Goal: Task Accomplishment & Management: Manage account settings

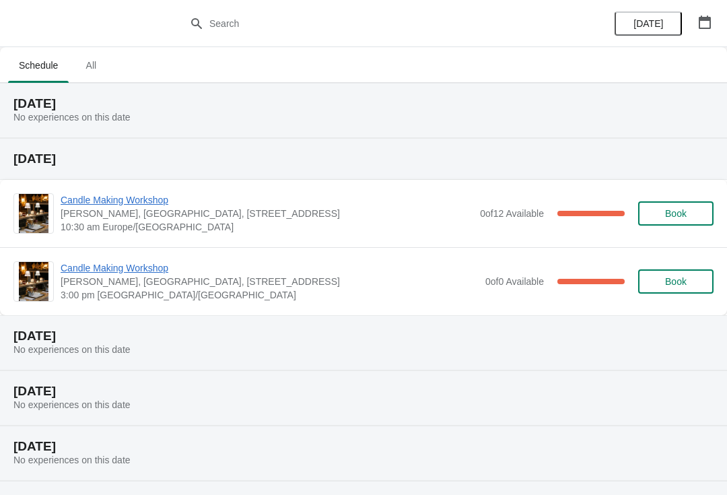
click at [410, 217] on span "[PERSON_NAME], [GEOGRAPHIC_DATA], [STREET_ADDRESS]" at bounding box center [267, 213] width 413 height 13
click at [139, 205] on span "Candle Making Workshop" at bounding box center [267, 199] width 413 height 13
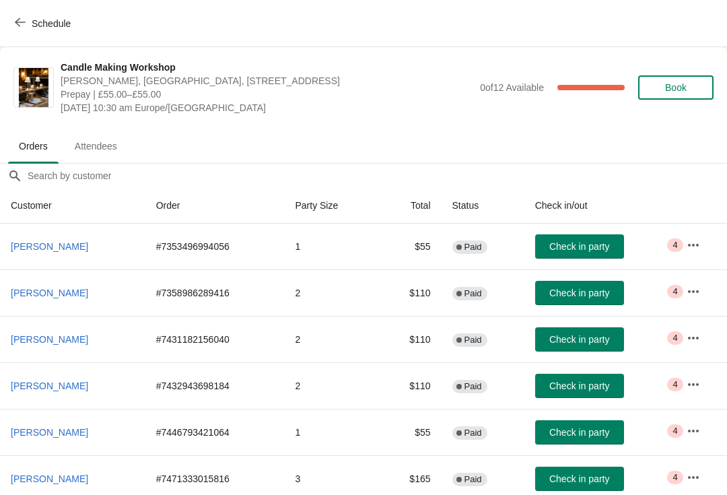
click at [93, 154] on span "Attendees" at bounding box center [96, 146] width 64 height 24
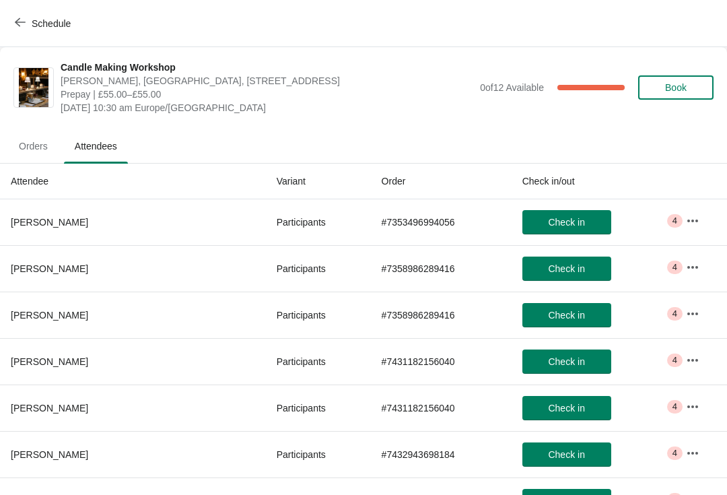
click at [687, 220] on icon "button" at bounding box center [692, 220] width 11 height 3
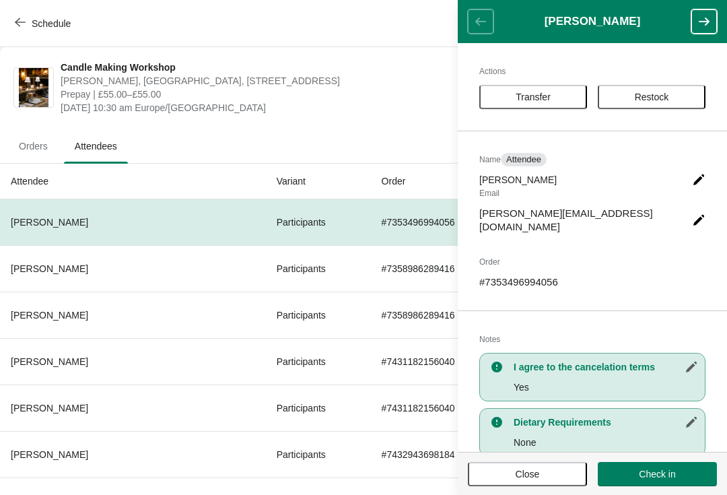
click at [707, 20] on icon "button" at bounding box center [704, 21] width 11 height 8
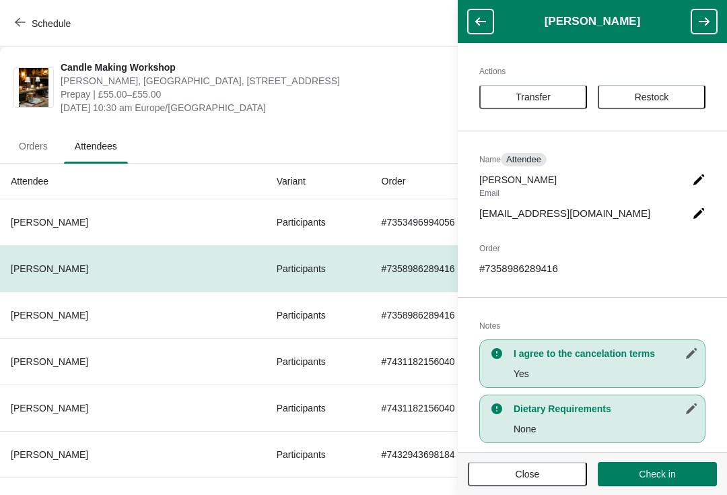
click at [693, 19] on button "button" at bounding box center [704, 21] width 26 height 24
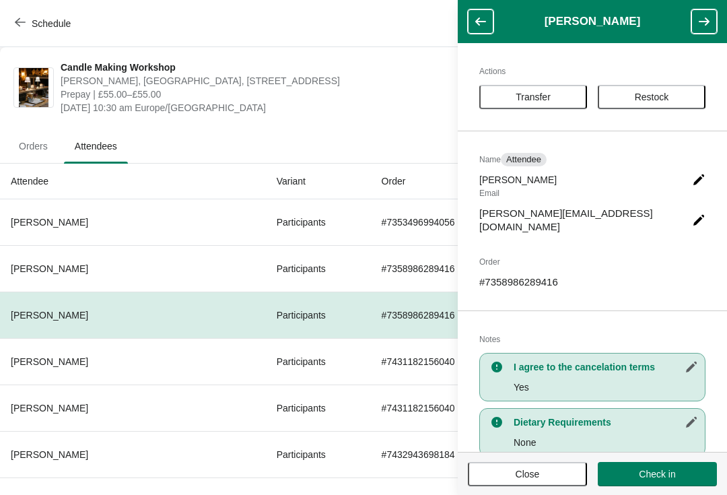
click at [696, 20] on button "button" at bounding box center [704, 21] width 26 height 24
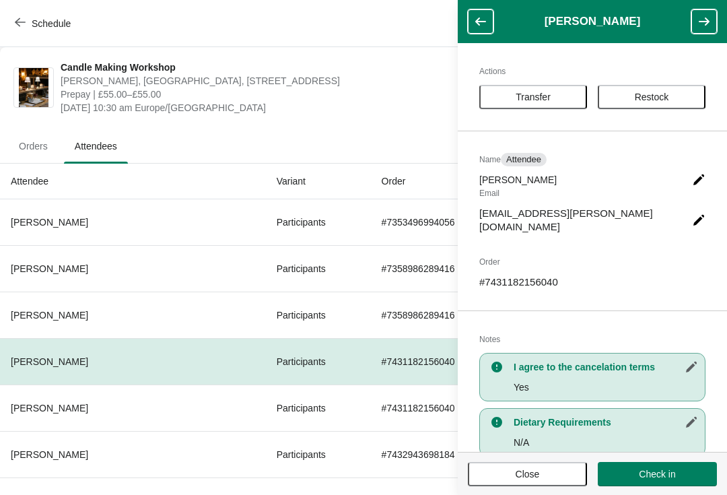
click at [700, 26] on icon "button" at bounding box center [703, 21] width 13 height 13
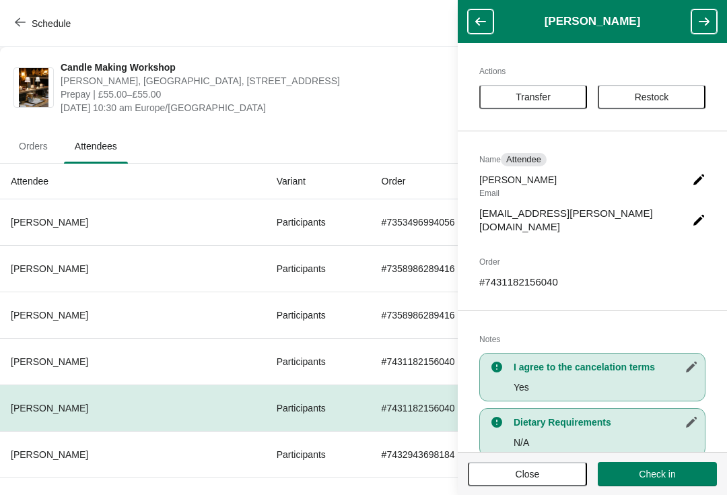
click at [701, 27] on icon "button" at bounding box center [703, 21] width 13 height 13
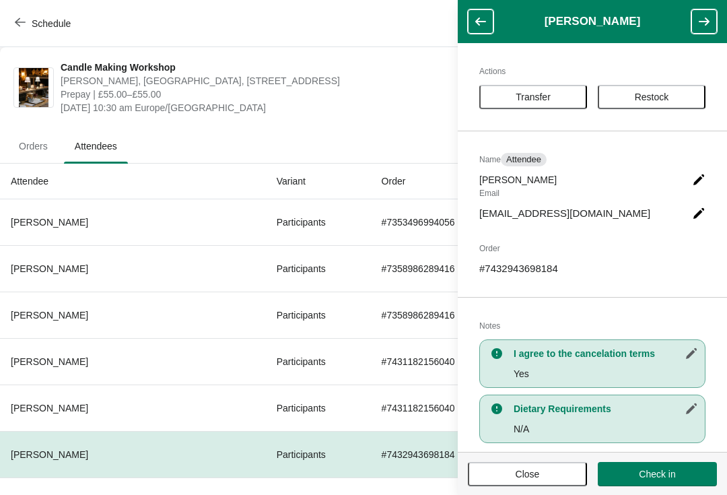
click at [694, 17] on button "button" at bounding box center [704, 21] width 26 height 24
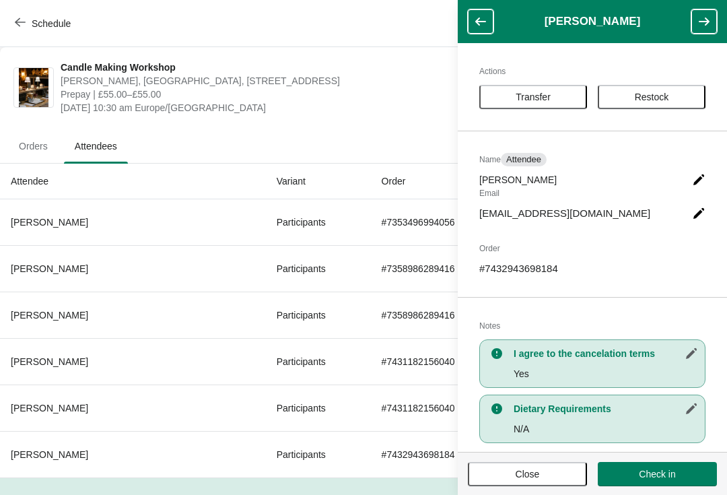
click at [696, 16] on button "button" at bounding box center [704, 21] width 26 height 24
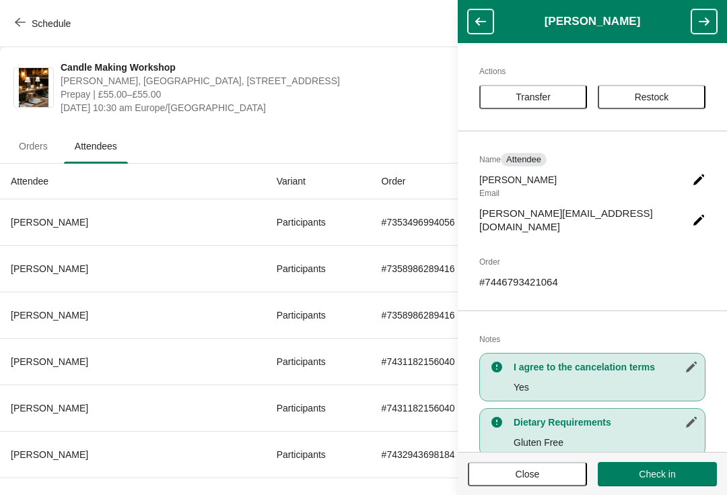
click at [700, 15] on icon "button" at bounding box center [703, 21] width 13 height 13
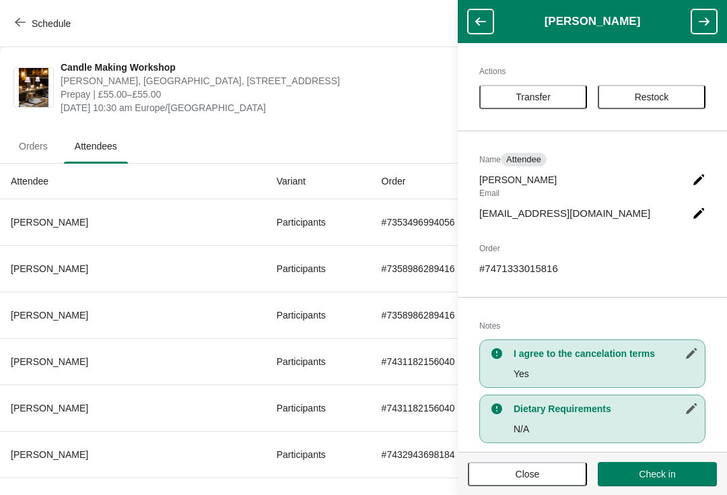
click at [700, 19] on icon "button" at bounding box center [703, 21] width 13 height 13
click at [704, 17] on icon "button" at bounding box center [703, 21] width 13 height 13
click at [699, 13] on button "button" at bounding box center [704, 21] width 26 height 24
click at [697, 23] on icon "button" at bounding box center [703, 21] width 13 height 13
click at [701, 22] on icon "button" at bounding box center [704, 21] width 11 height 8
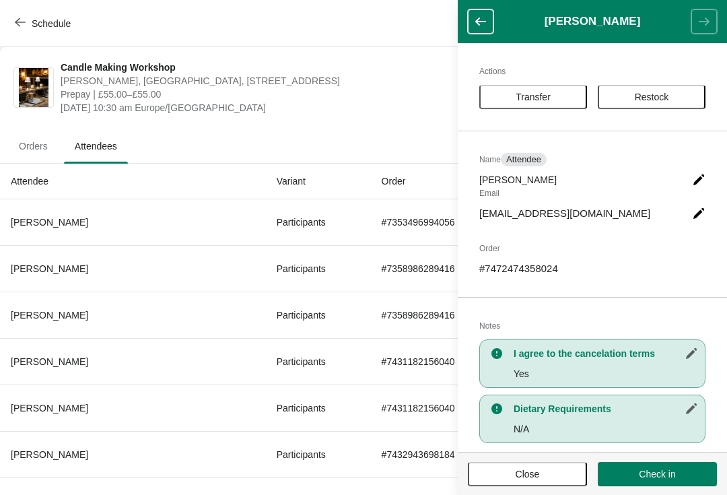
click at [520, 484] on button "Close" at bounding box center [527, 474] width 119 height 24
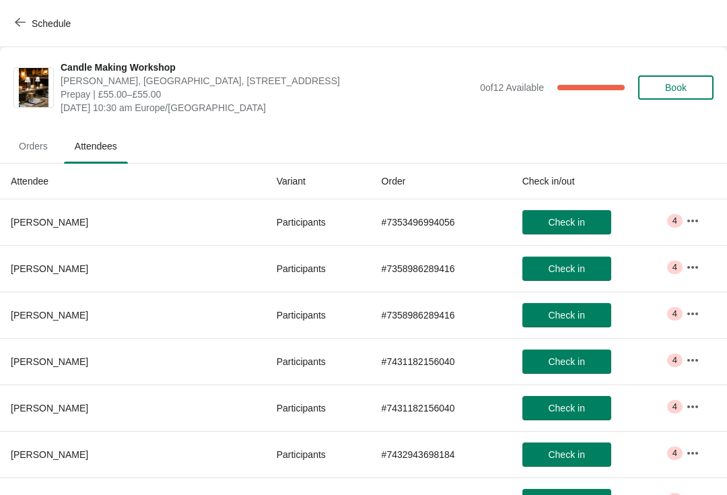
click at [688, 215] on icon "button" at bounding box center [692, 220] width 13 height 13
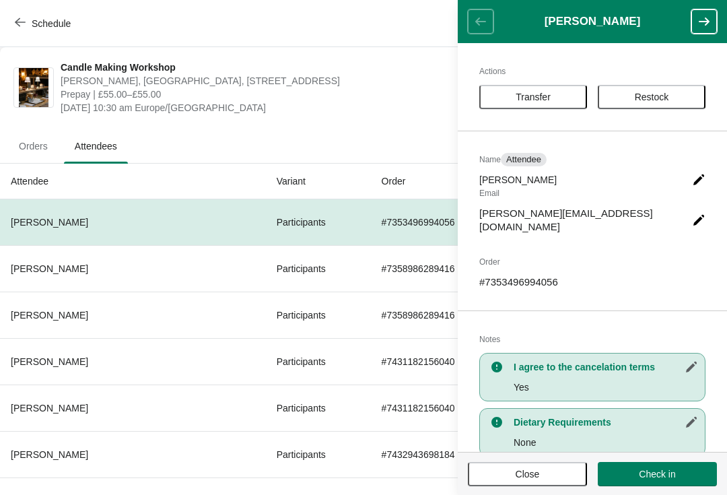
click at [705, 14] on button "button" at bounding box center [704, 21] width 26 height 24
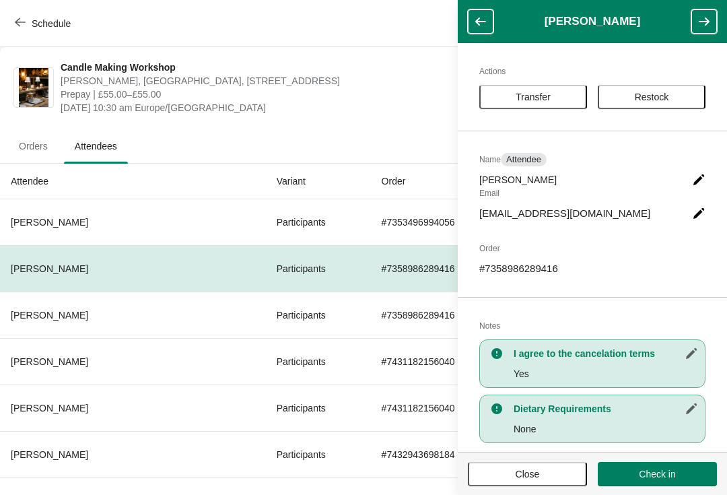
click at [703, 23] on icon "button" at bounding box center [703, 21] width 13 height 13
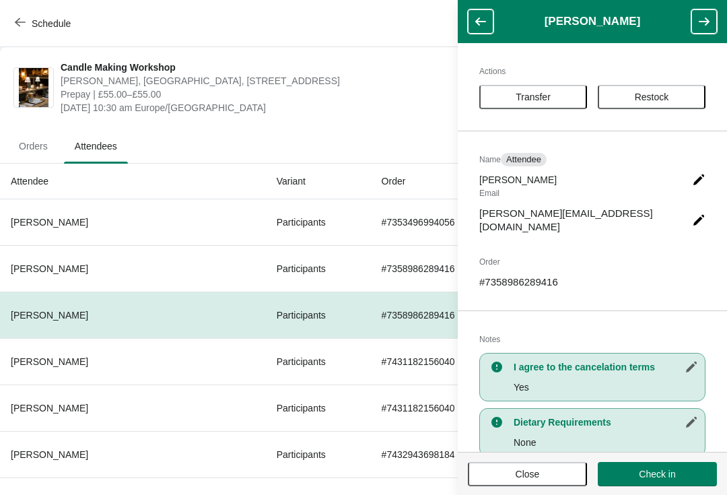
click at [707, 23] on icon "button" at bounding box center [704, 21] width 11 height 8
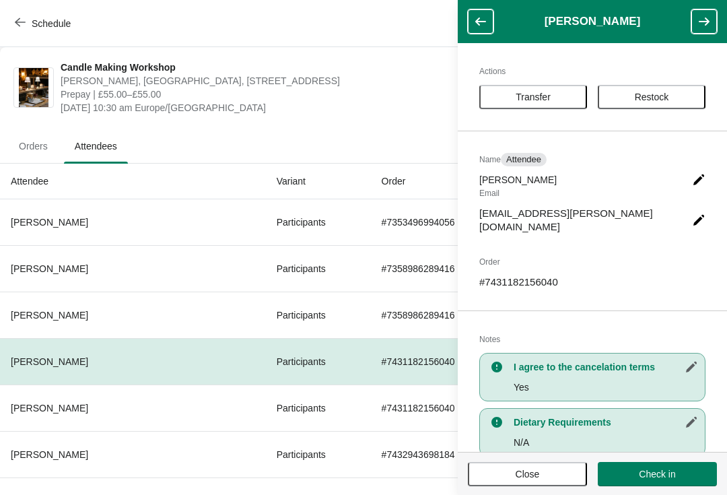
click at [715, 15] on button "button" at bounding box center [704, 21] width 26 height 24
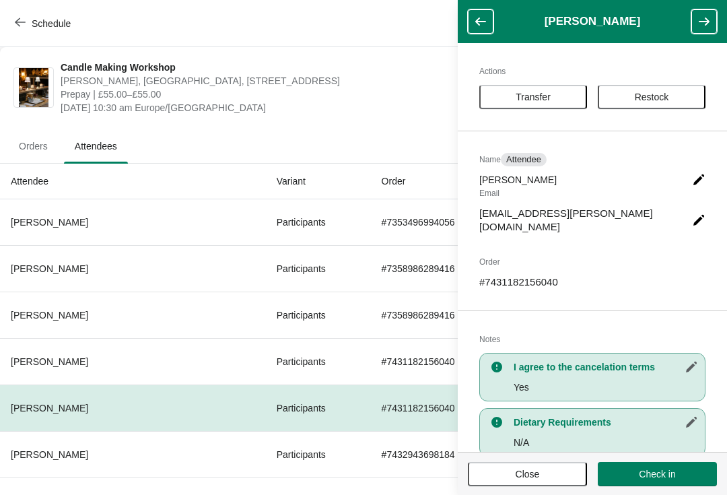
click at [709, 17] on icon "button" at bounding box center [703, 21] width 13 height 13
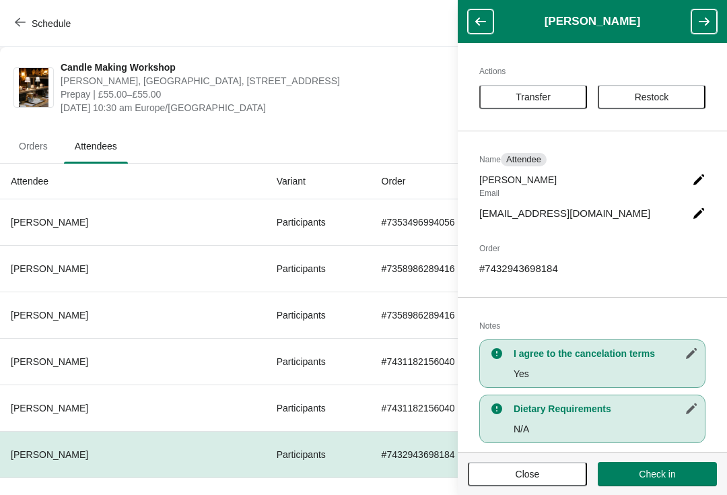
click at [707, 22] on icon "button" at bounding box center [704, 21] width 11 height 8
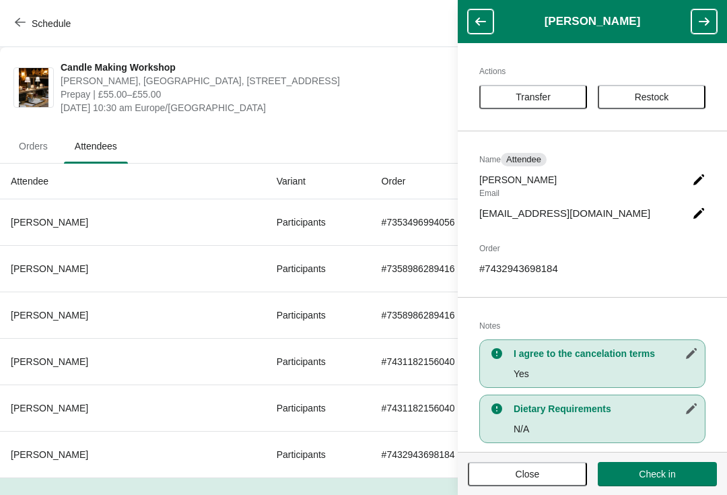
click at [706, 22] on icon "button" at bounding box center [704, 21] width 11 height 8
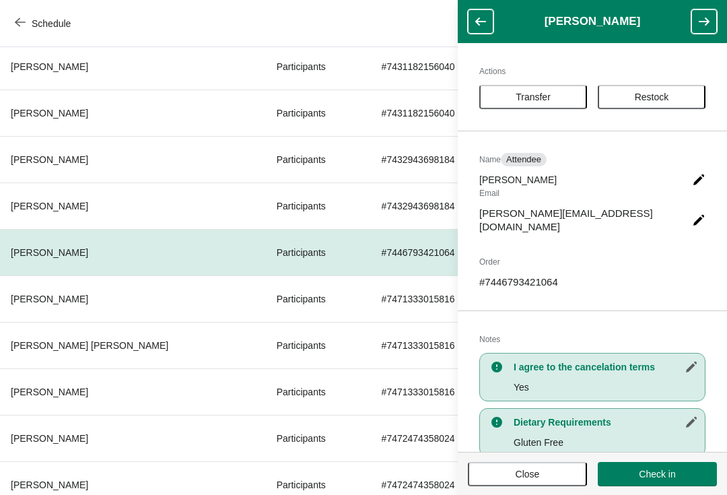
scroll to position [295, 0]
click at [707, 24] on icon "button" at bounding box center [704, 21] width 11 height 8
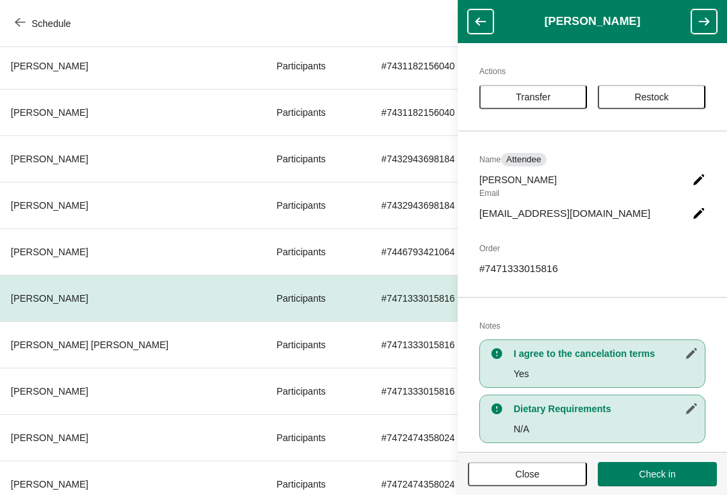
click at [703, 23] on icon "button" at bounding box center [703, 21] width 13 height 13
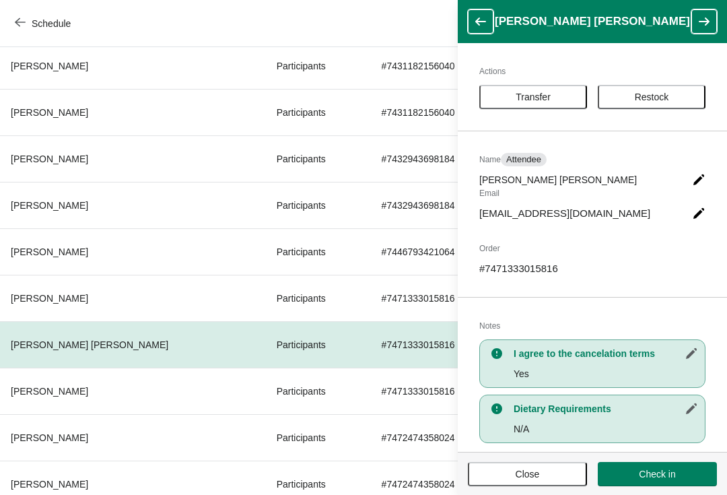
click at [705, 24] on icon "button" at bounding box center [703, 21] width 13 height 13
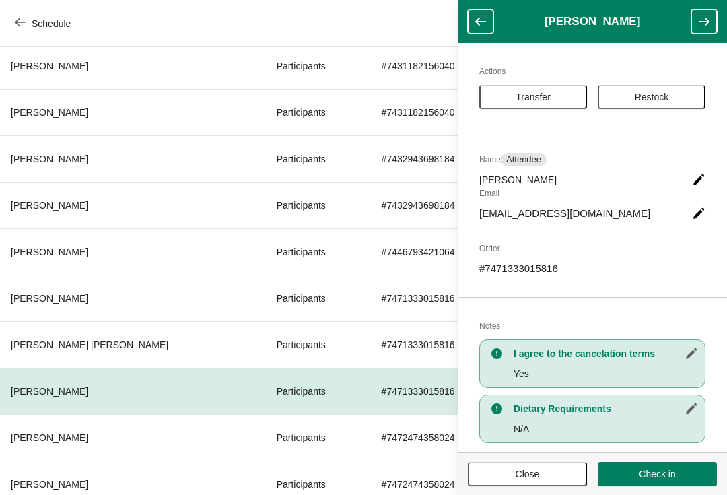
click at [707, 23] on icon "button" at bounding box center [704, 21] width 11 height 8
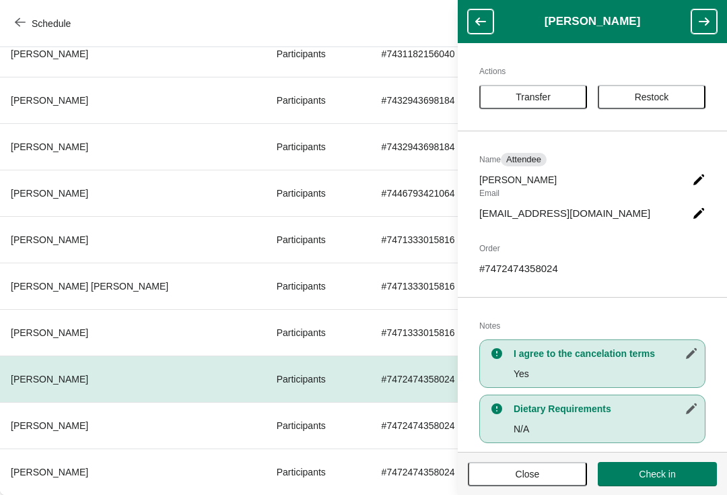
scroll to position [354, 0]
click at [704, 28] on button "button" at bounding box center [704, 21] width 26 height 24
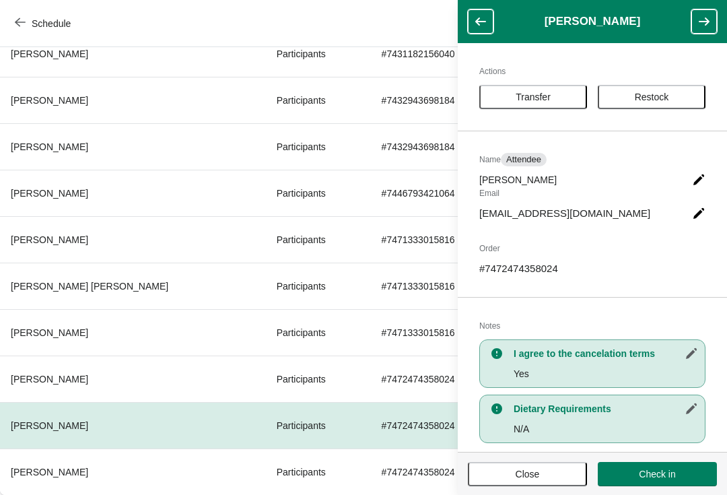
click at [702, 28] on icon "button" at bounding box center [703, 21] width 13 height 13
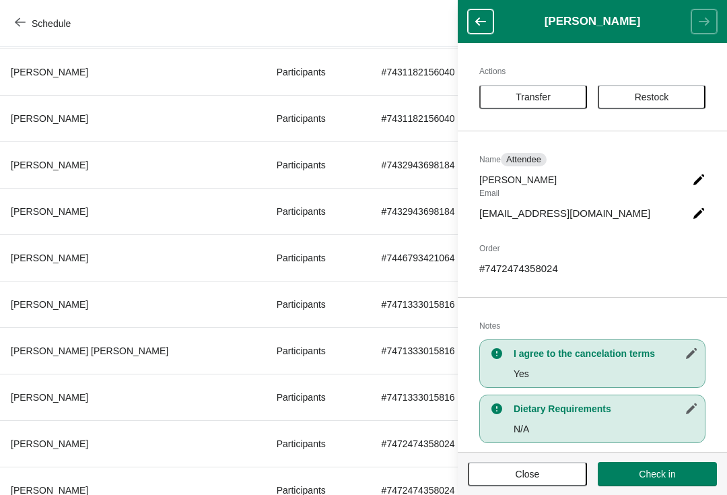
scroll to position [276, 0]
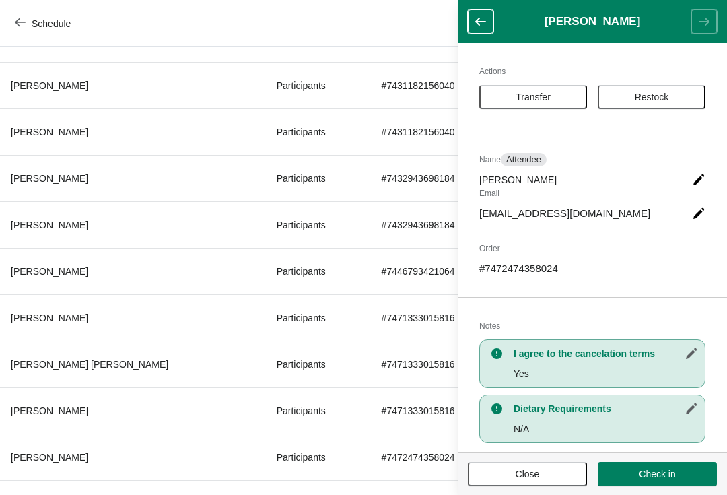
click at [34, 18] on span "Schedule" at bounding box center [51, 23] width 39 height 11
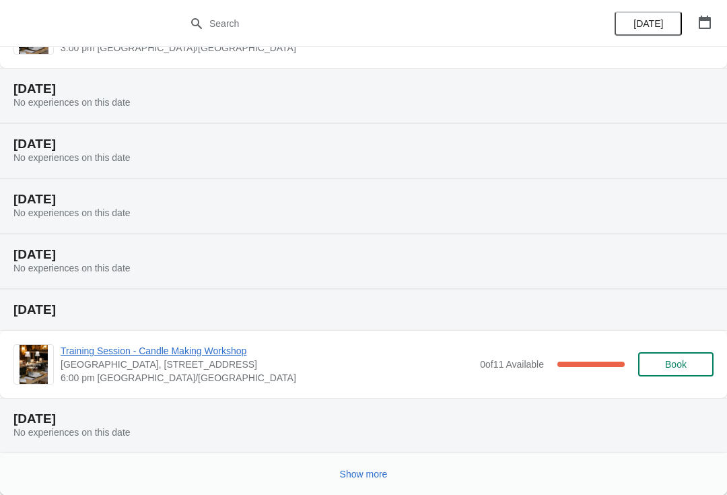
scroll to position [247, 0]
click at [235, 344] on span "Training Session - Candle Making Workshop" at bounding box center [267, 350] width 413 height 13
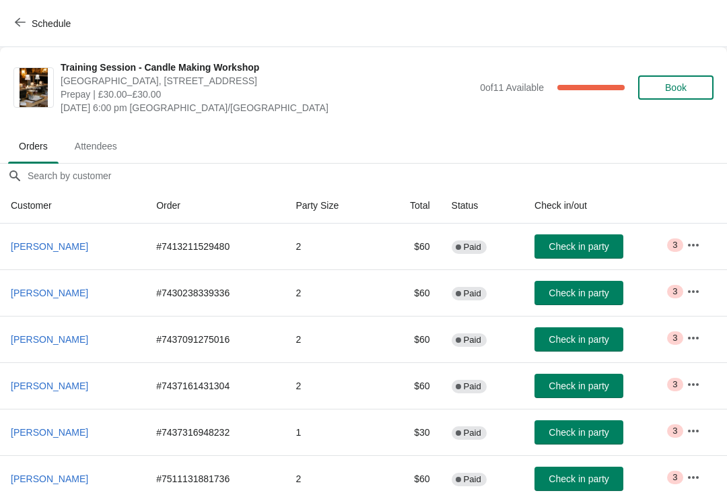
click at [101, 158] on span "Attendees" at bounding box center [96, 146] width 64 height 24
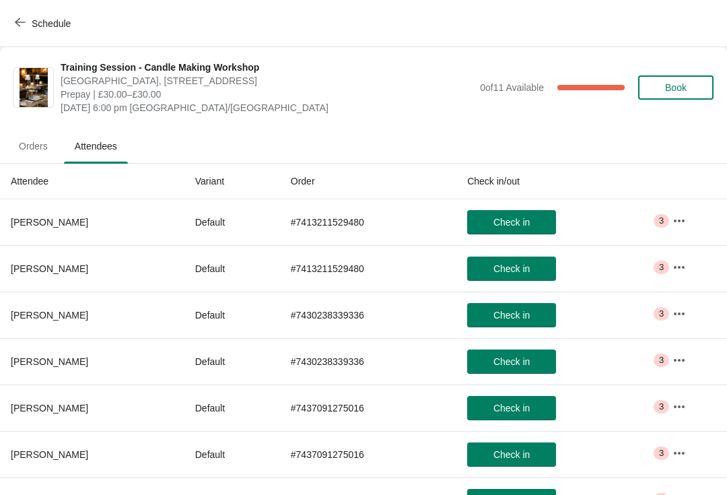
click at [683, 226] on icon "button" at bounding box center [678, 220] width 13 height 13
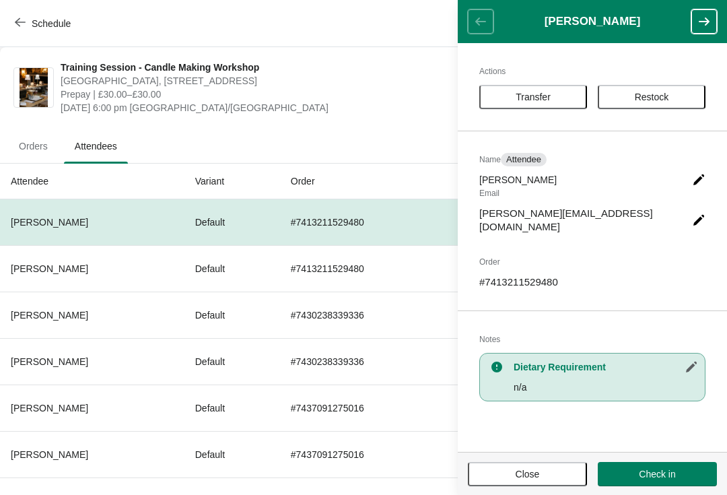
click at [701, 30] on button "button" at bounding box center [704, 21] width 26 height 24
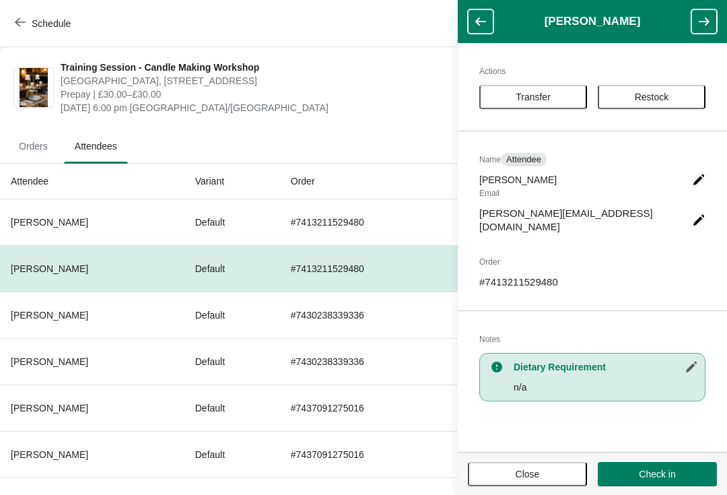
click at [701, 32] on button "button" at bounding box center [704, 21] width 26 height 24
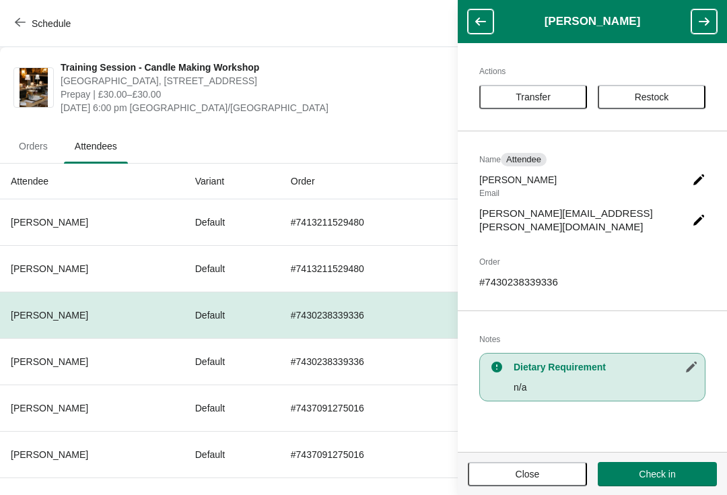
click at [703, 40] on header "[PERSON_NAME]" at bounding box center [592, 21] width 269 height 43
click at [706, 27] on icon "button" at bounding box center [703, 21] width 13 height 13
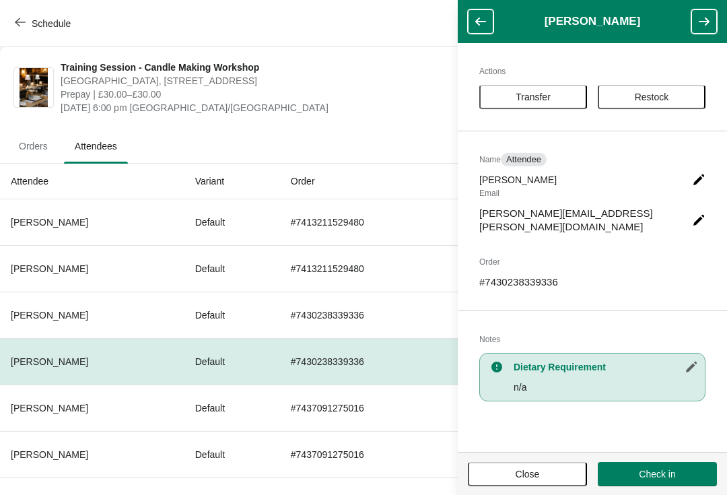
click at [701, 25] on icon "button" at bounding box center [703, 21] width 13 height 13
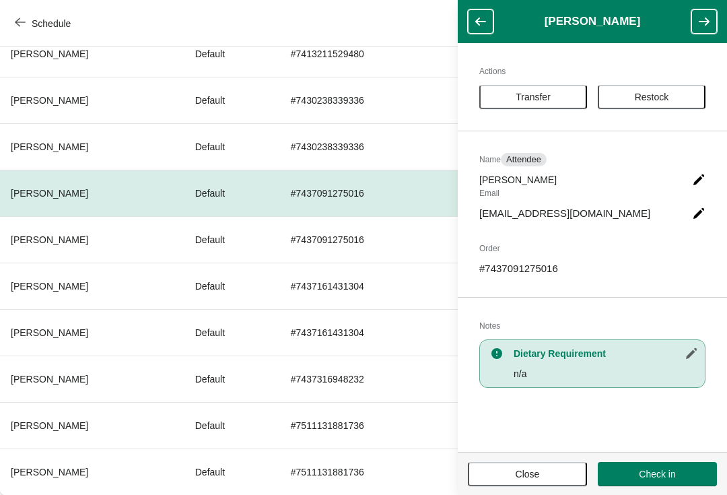
scroll to position [215, 0]
click at [704, 24] on icon "button" at bounding box center [703, 21] width 13 height 13
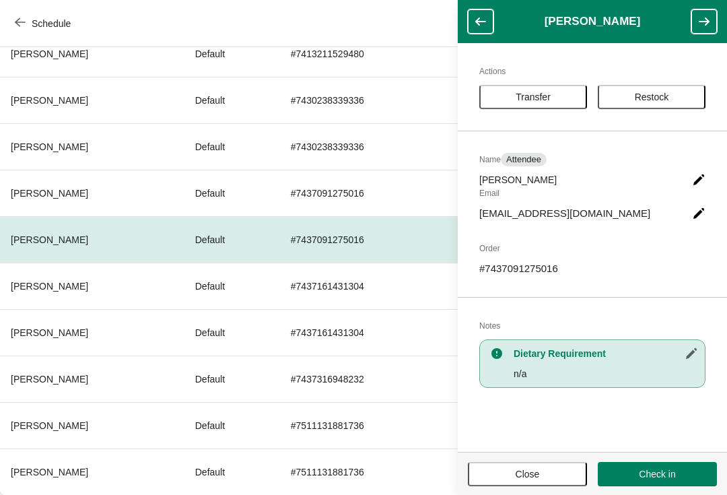
click at [716, 15] on button "button" at bounding box center [704, 21] width 26 height 24
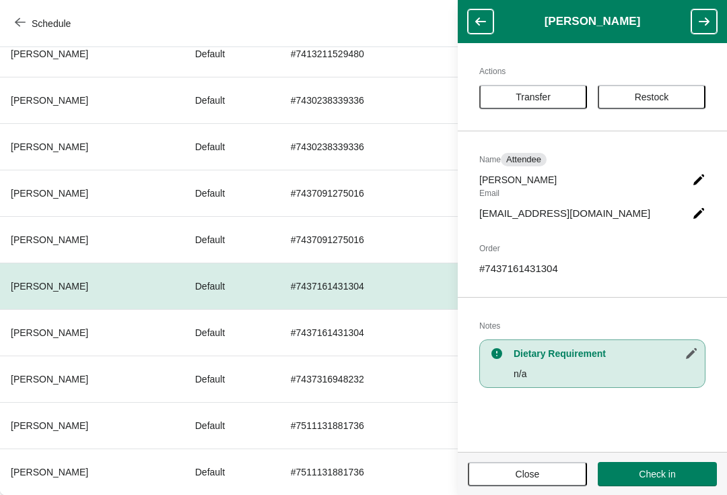
click at [708, 22] on icon "button" at bounding box center [704, 21] width 11 height 8
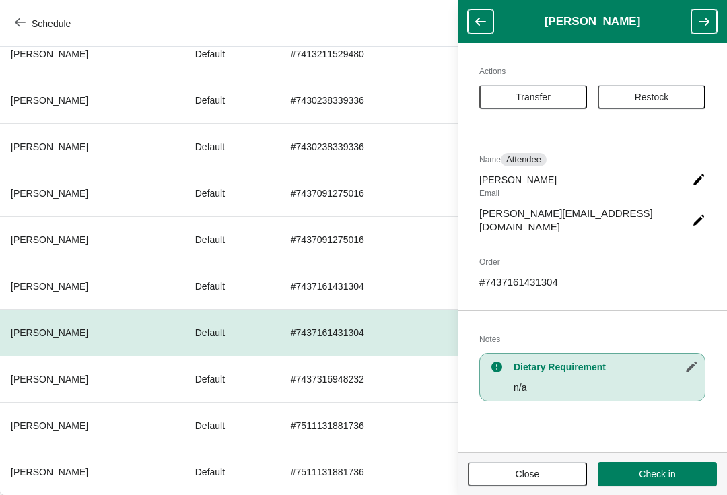
click at [703, 23] on icon "button" at bounding box center [703, 21] width 13 height 13
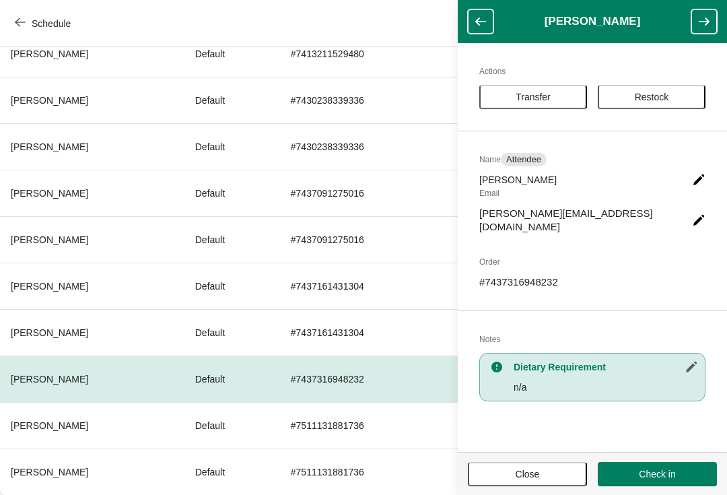
click at [704, 22] on icon "button" at bounding box center [704, 21] width 11 height 8
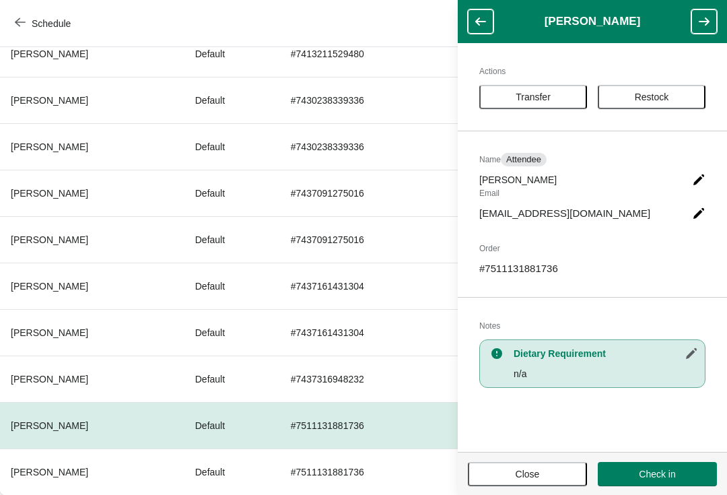
click at [709, 20] on icon "button" at bounding box center [703, 21] width 13 height 13
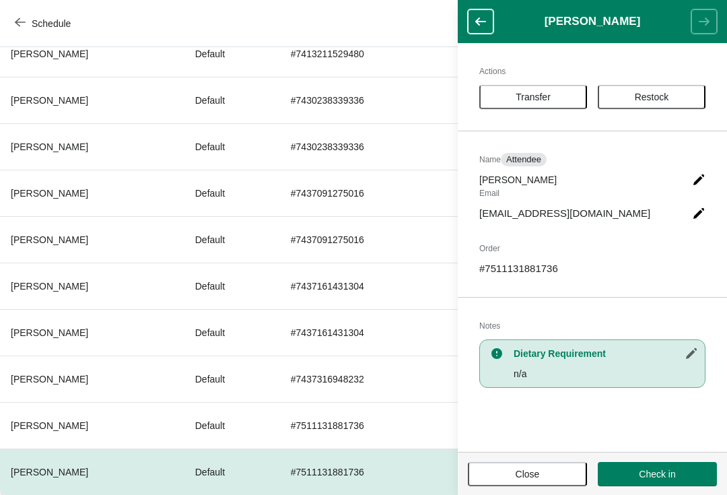
click at [512, 484] on button "Close" at bounding box center [527, 474] width 119 height 24
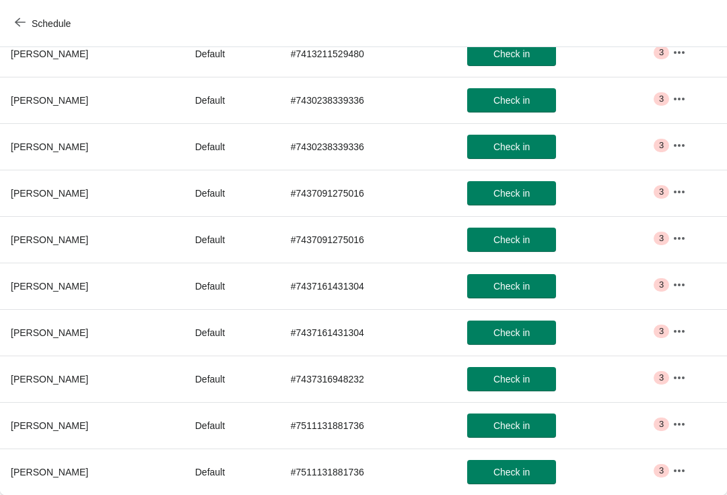
click at [18, 25] on icon "button" at bounding box center [20, 22] width 11 height 9
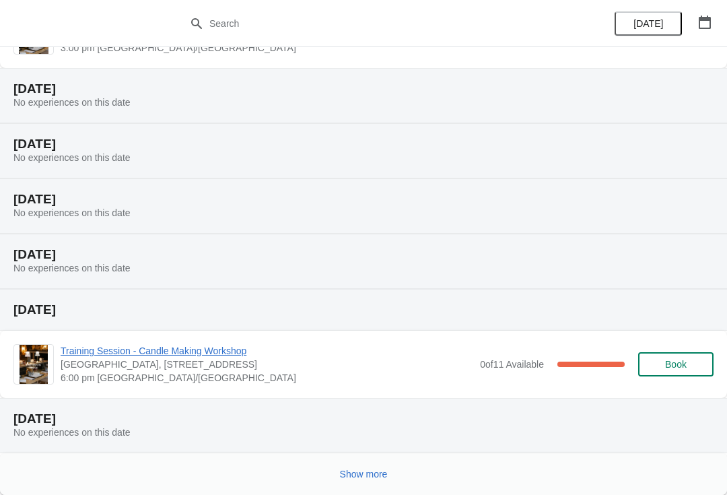
scroll to position [247, 0]
click at [356, 485] on button "Show more" at bounding box center [363, 474] width 59 height 24
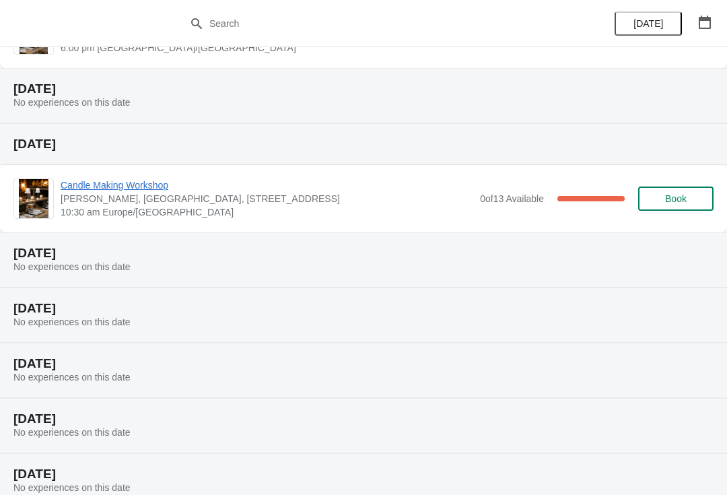
scroll to position [571, 0]
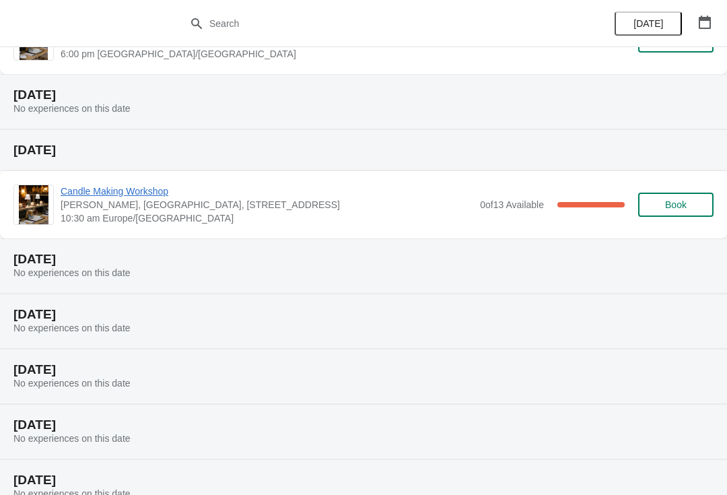
click at [131, 194] on span "Candle Making Workshop" at bounding box center [267, 190] width 413 height 13
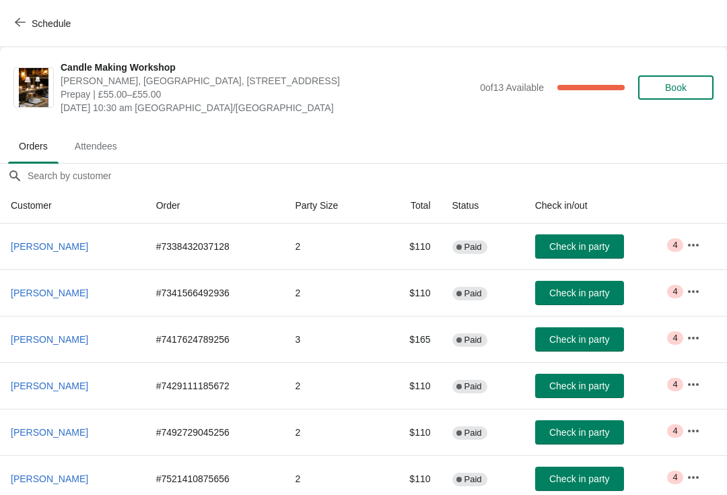
click at [106, 147] on span "Attendees" at bounding box center [96, 146] width 64 height 24
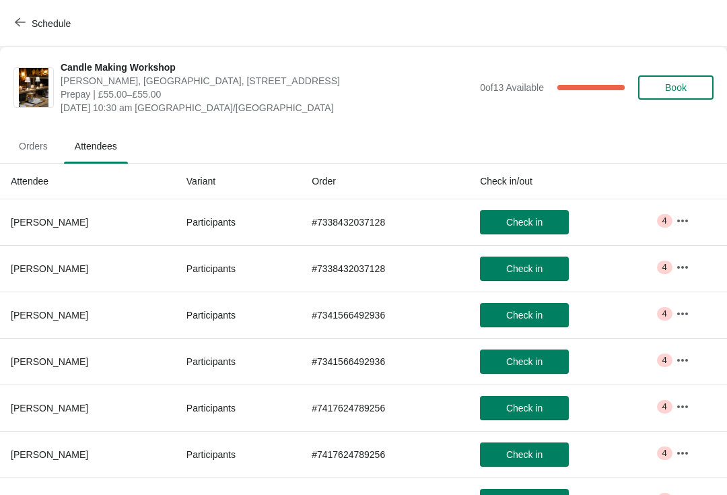
click at [678, 226] on icon "button" at bounding box center [682, 220] width 13 height 13
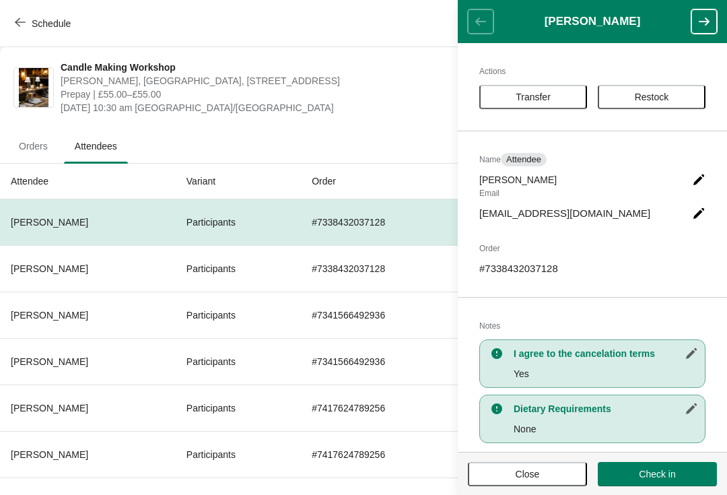
click at [706, 21] on icon "button" at bounding box center [704, 21] width 11 height 8
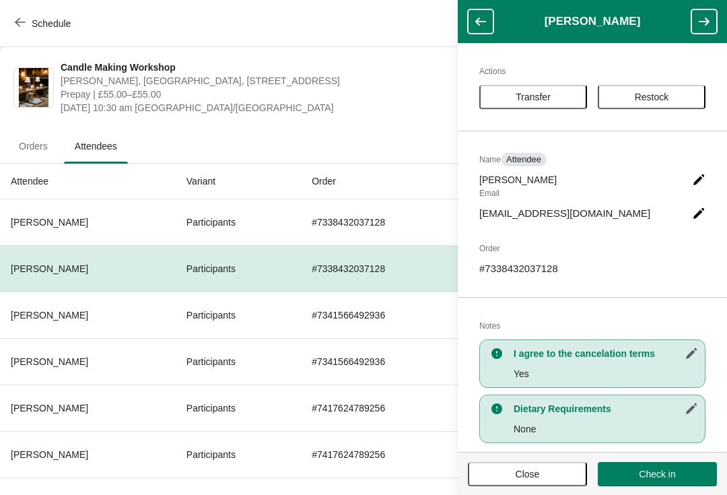
click at [705, 24] on icon "button" at bounding box center [703, 21] width 13 height 13
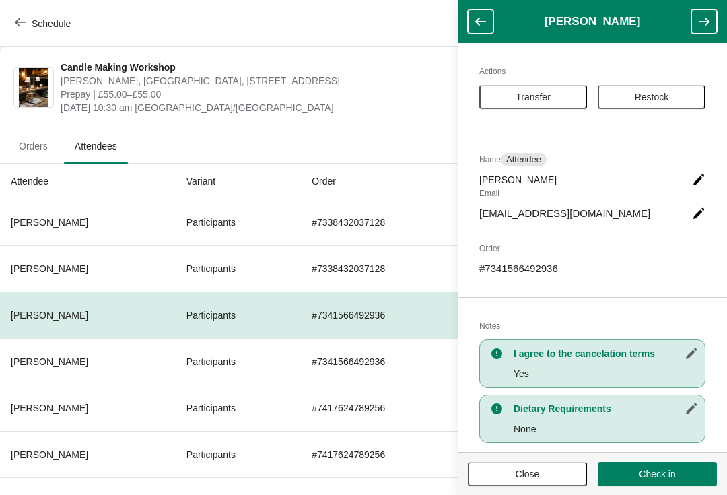
click at [705, 25] on icon "button" at bounding box center [704, 21] width 11 height 8
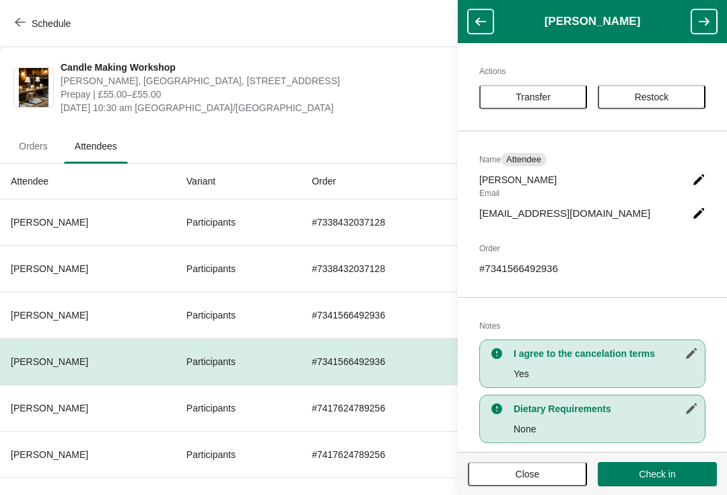
click at [701, 26] on icon "button" at bounding box center [703, 21] width 13 height 13
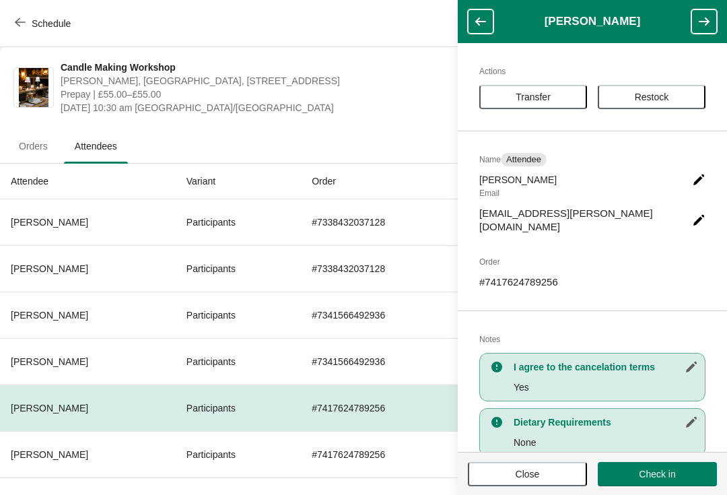
click at [703, 25] on icon "button" at bounding box center [703, 21] width 13 height 13
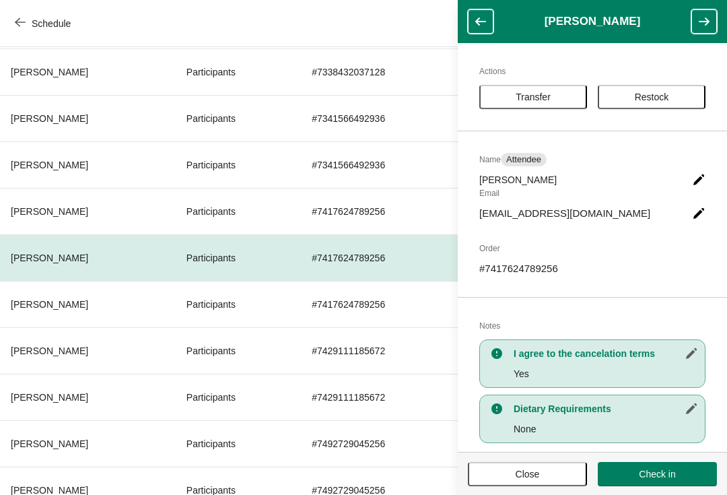
scroll to position [198, 0]
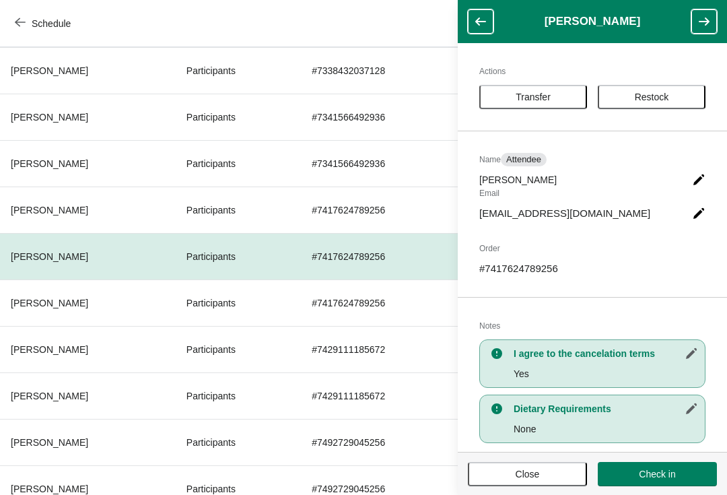
click at [704, 26] on icon "button" at bounding box center [703, 21] width 13 height 13
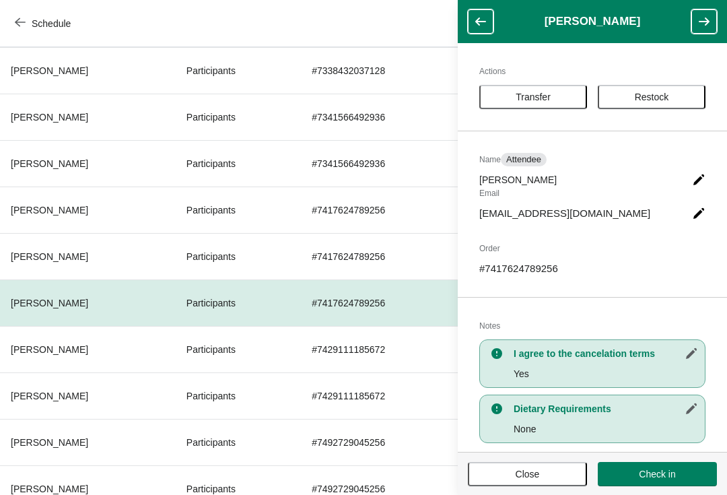
click at [699, 30] on button "button" at bounding box center [704, 21] width 26 height 24
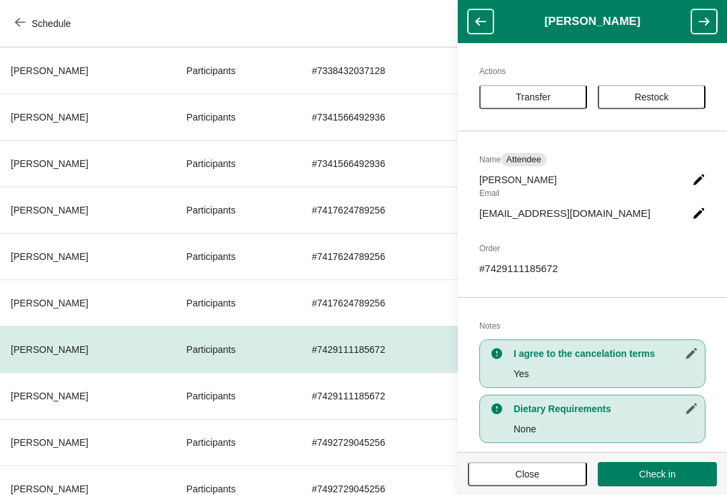
click at [702, 28] on icon "button" at bounding box center [703, 21] width 13 height 13
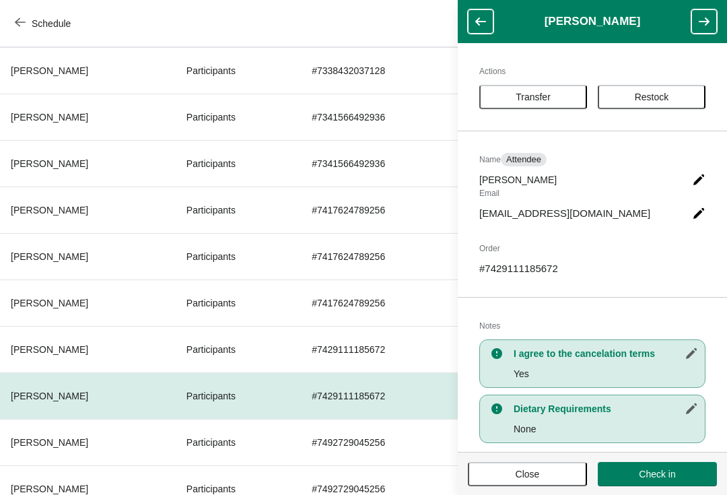
click at [703, 28] on icon "button" at bounding box center [703, 21] width 13 height 13
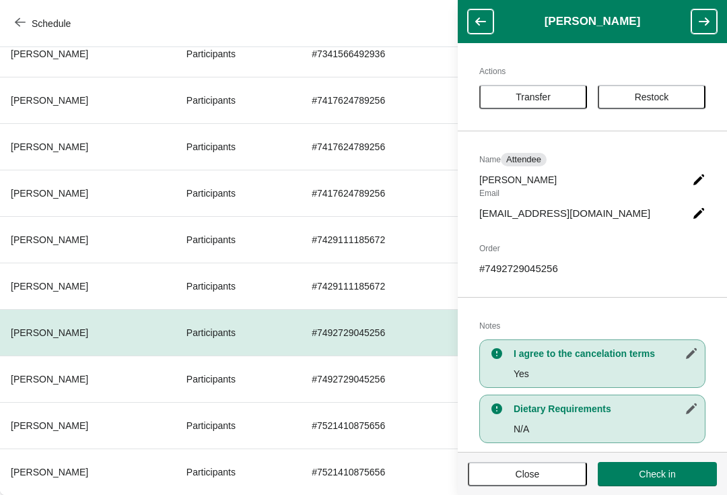
scroll to position [308, 0]
click at [702, 28] on button "button" at bounding box center [704, 21] width 26 height 24
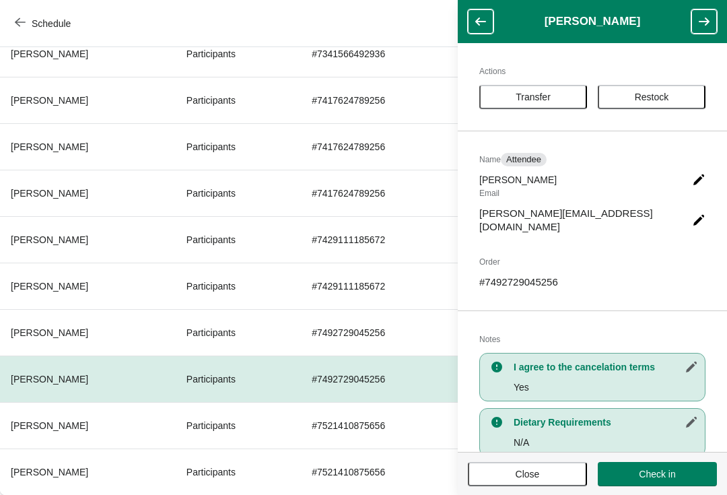
click at [703, 26] on icon "button" at bounding box center [703, 21] width 13 height 13
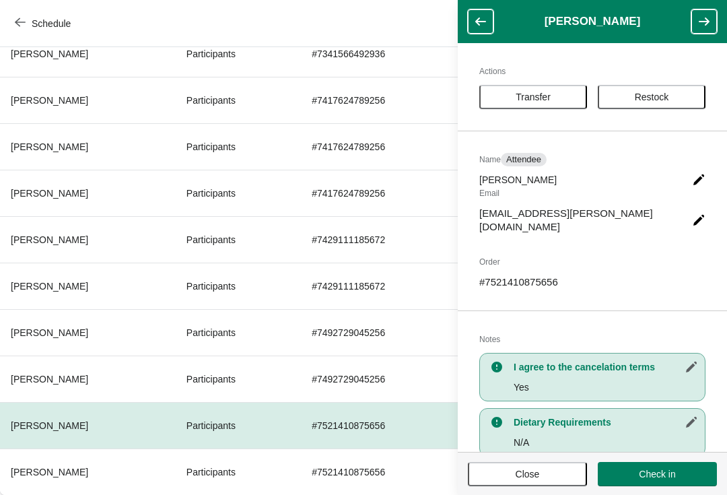
click at [703, 28] on icon "button" at bounding box center [703, 21] width 13 height 13
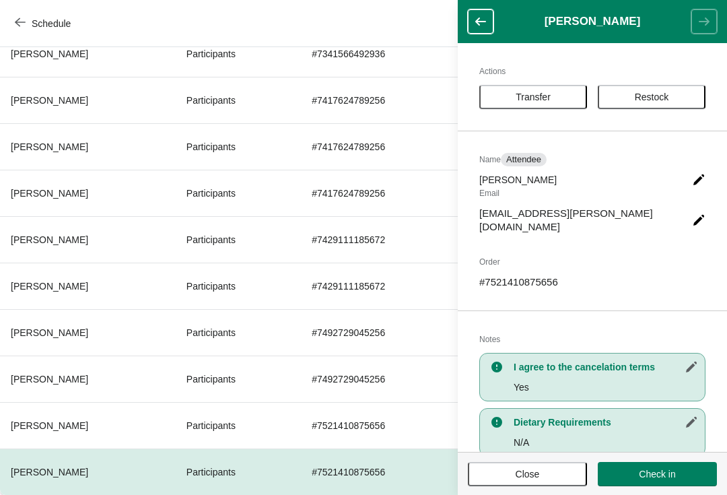
click at [543, 483] on button "Close" at bounding box center [527, 474] width 119 height 24
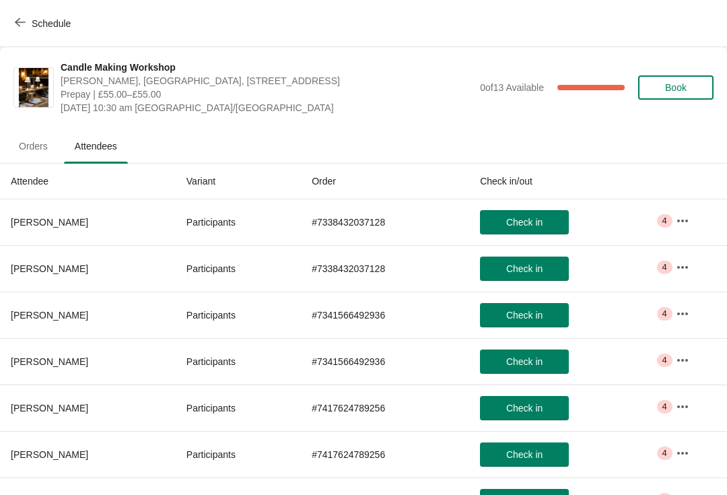
scroll to position [0, 0]
click at [19, 141] on span "Orders" at bounding box center [33, 146] width 50 height 24
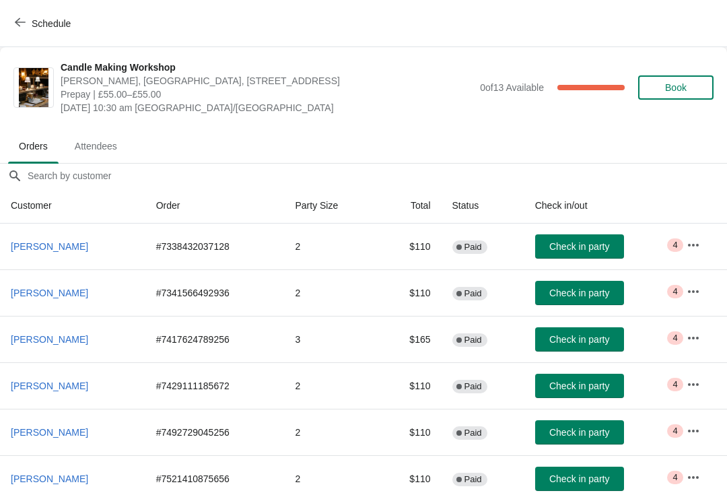
click at [24, 25] on icon "button" at bounding box center [20, 22] width 11 height 11
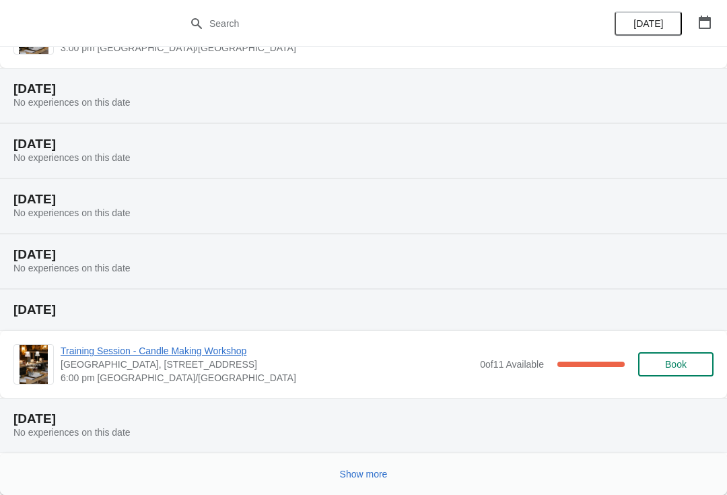
scroll to position [247, 0]
click at [335, 482] on button "Show more" at bounding box center [363, 474] width 59 height 24
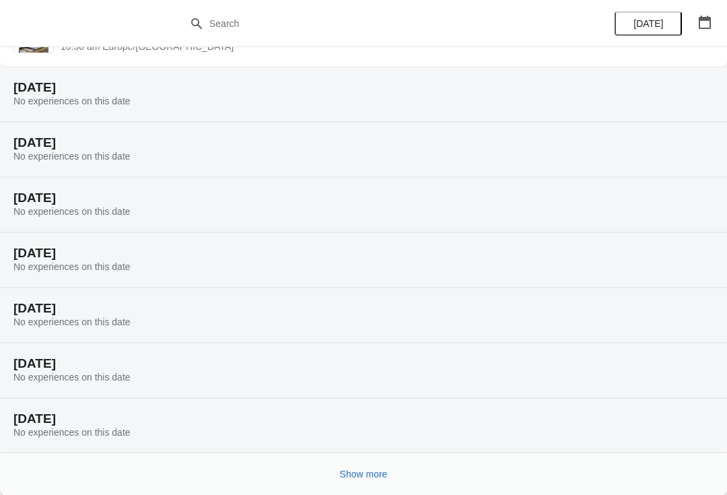
scroll to position [742, 0]
click at [386, 480] on button "Show more" at bounding box center [363, 474] width 59 height 24
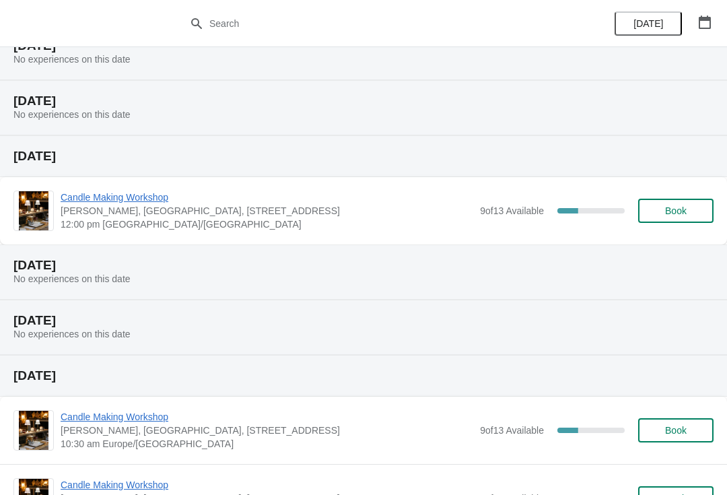
scroll to position [1226, 0]
